Goal: Find contact information: Find contact information

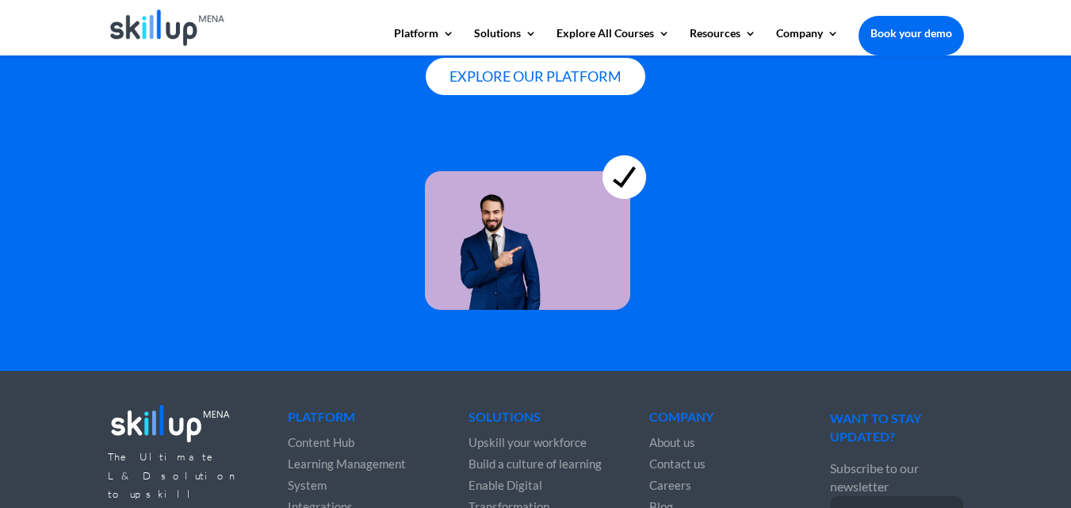
scroll to position [4497, 0]
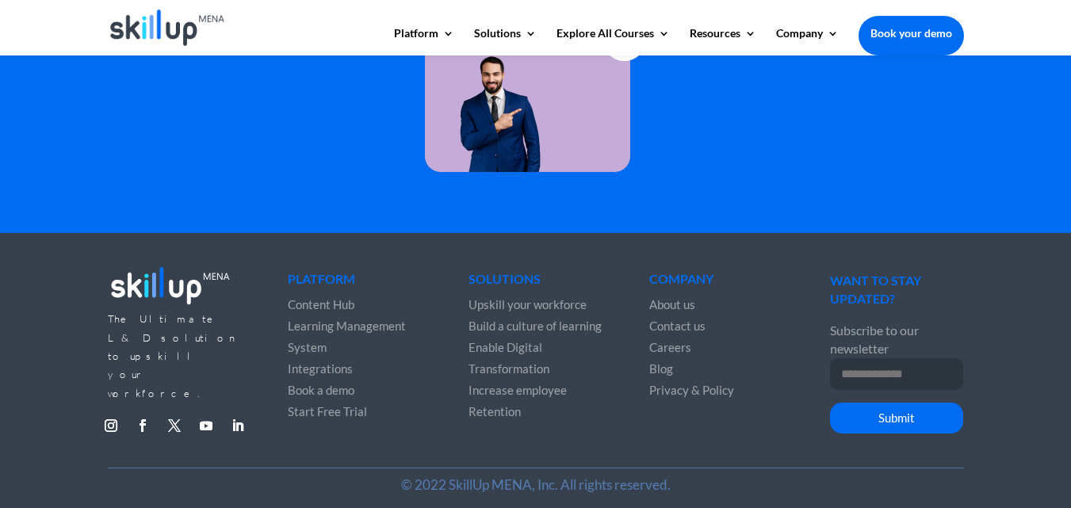
click at [672, 319] on span "Contact us" at bounding box center [677, 326] width 56 height 14
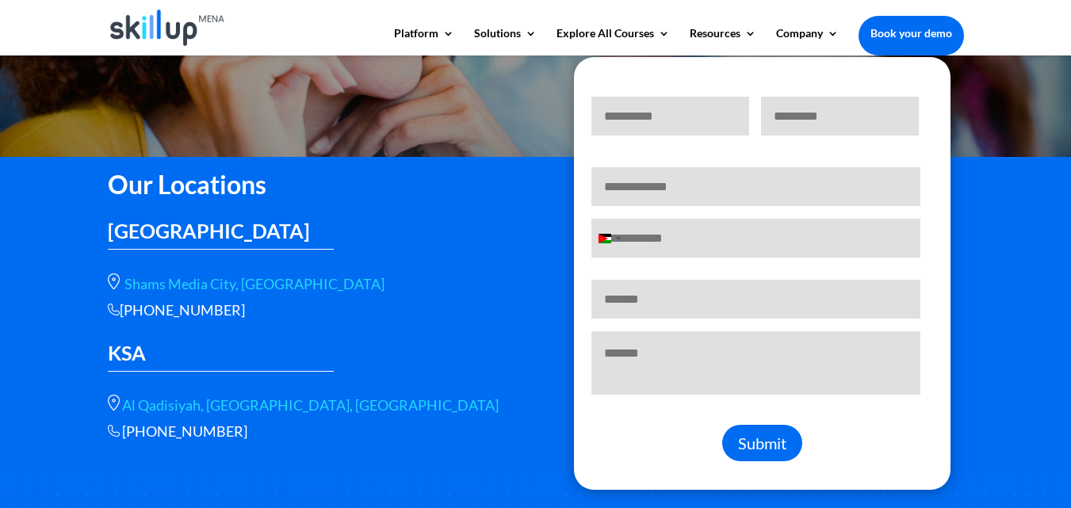
scroll to position [317, 0]
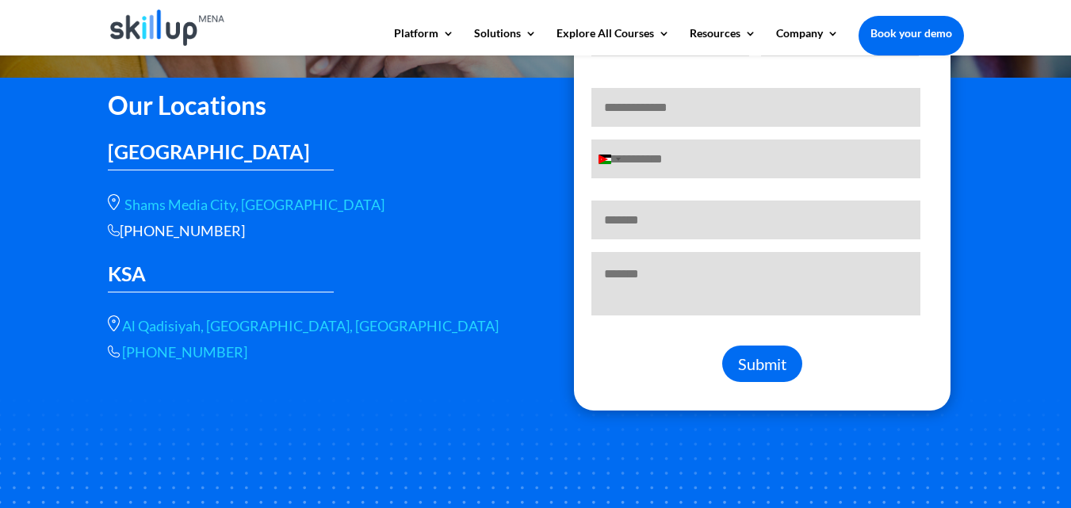
drag, startPoint x: 246, startPoint y: 349, endPoint x: 131, endPoint y: 353, distance: 115.0
click at [131, 353] on p "[PHONE_NUMBER]" at bounding box center [310, 352] width 404 height 18
copy span "966 56 566 9461"
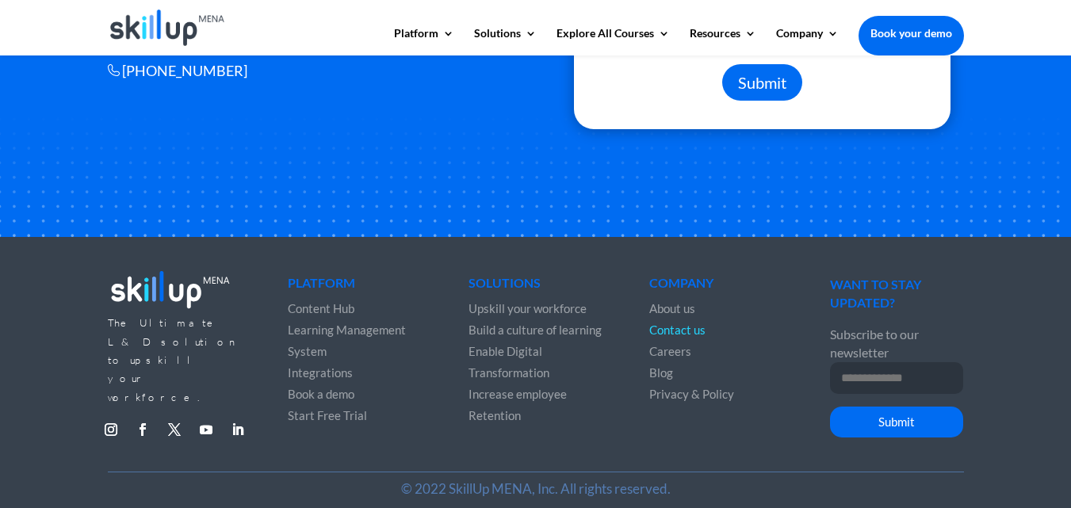
scroll to position [617, 0]
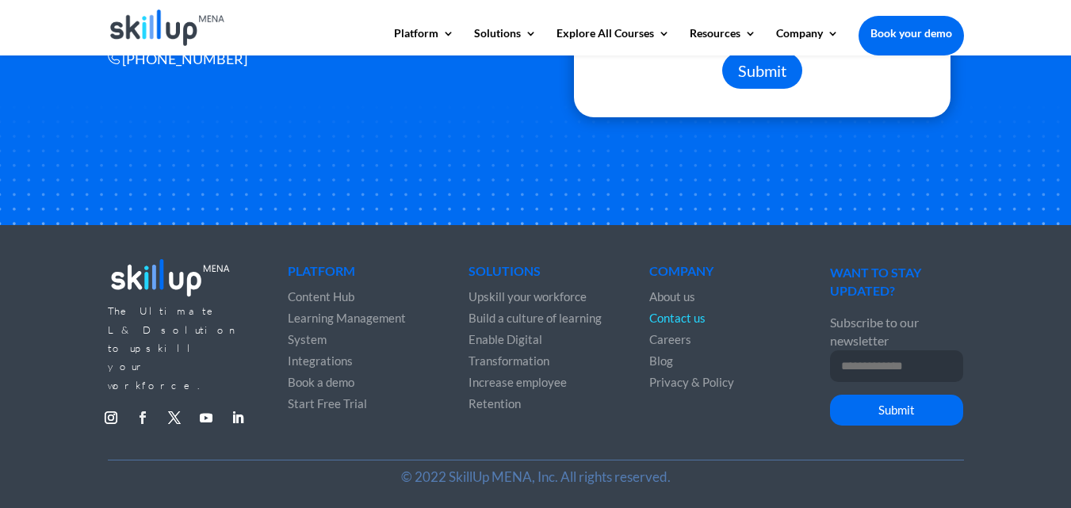
click at [139, 405] on link "Follow" at bounding box center [142, 417] width 25 height 25
